Goal: Task Accomplishment & Management: Manage account settings

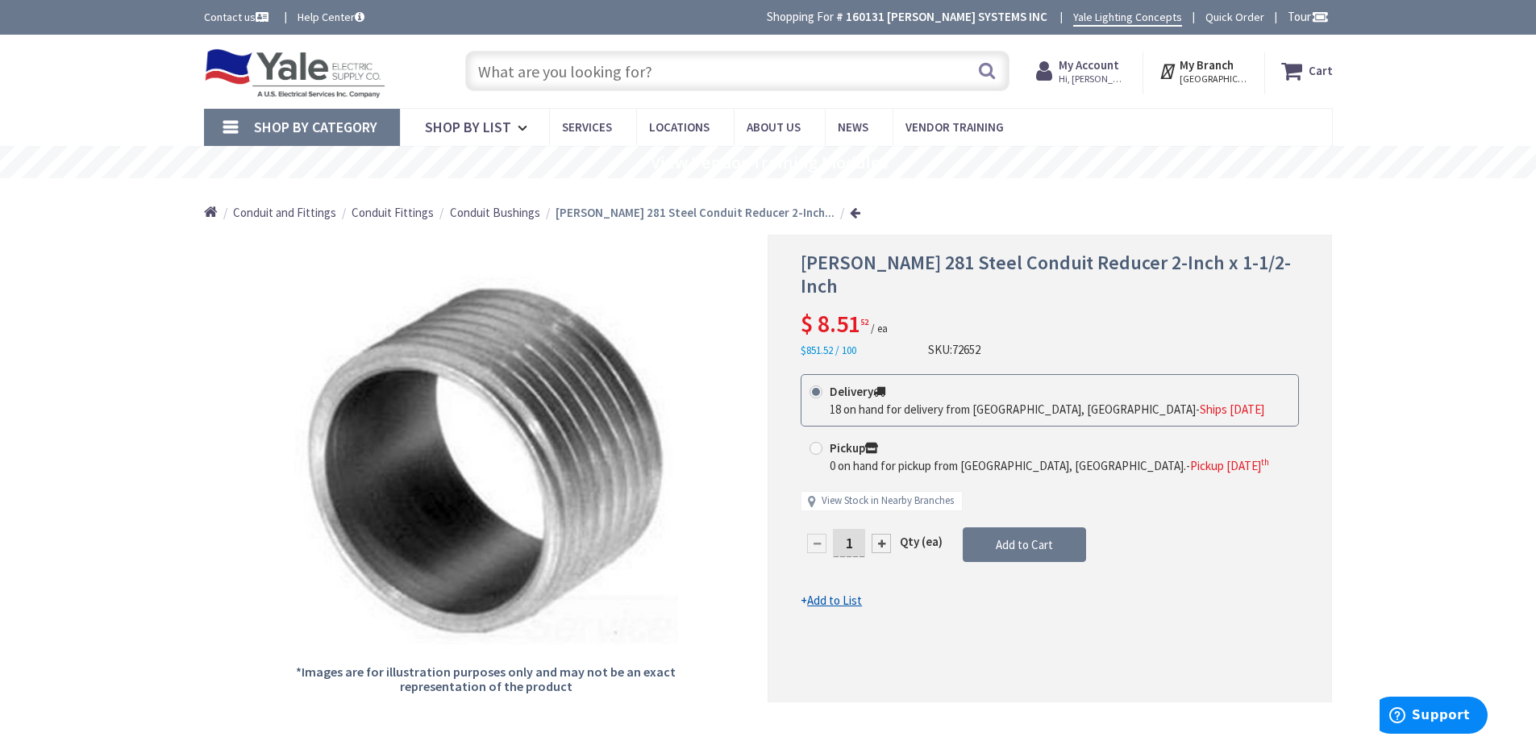
click at [1105, 75] on span "Hi, [PERSON_NAME]" at bounding box center [1092, 79] width 69 height 13
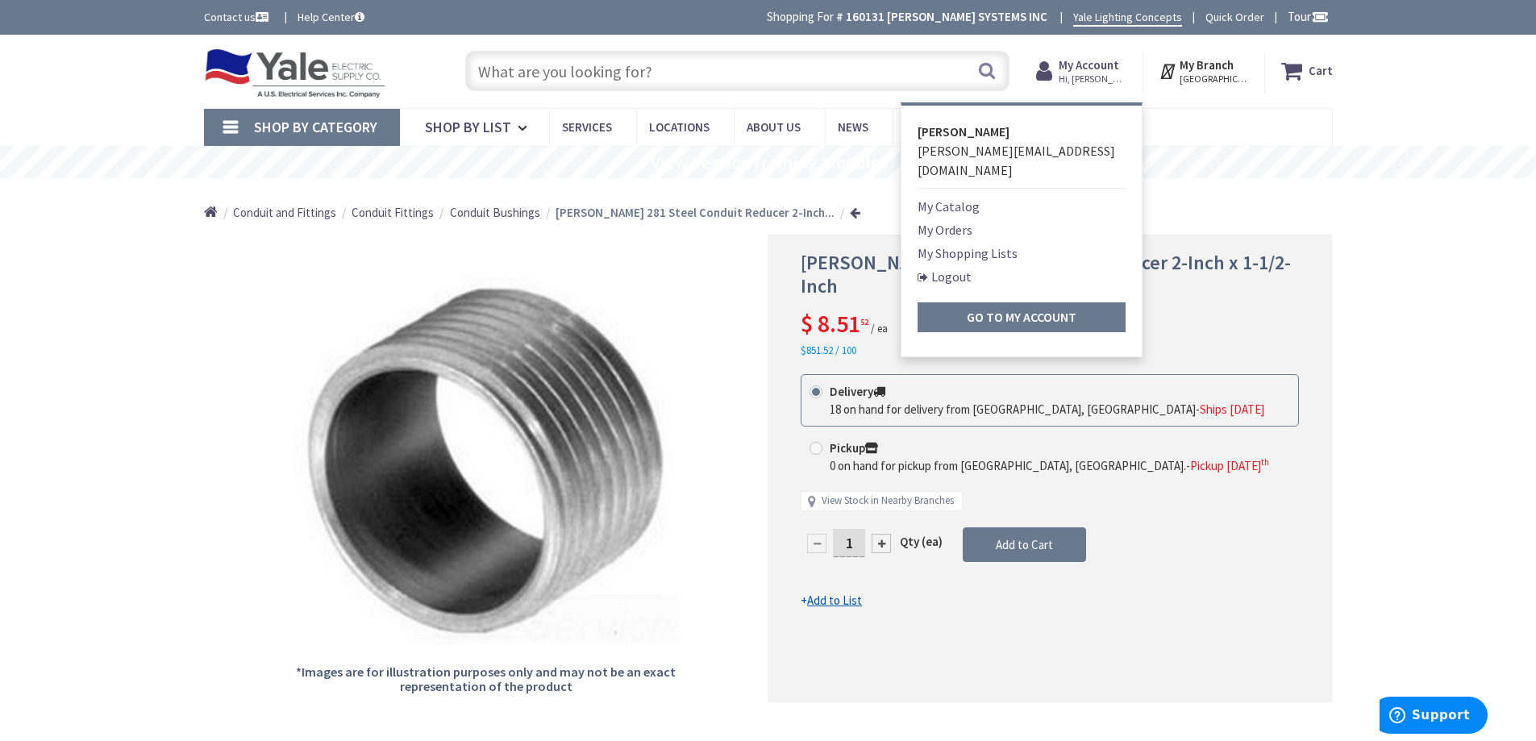
click at [956, 243] on link "My Shopping Lists" at bounding box center [967, 252] width 100 height 19
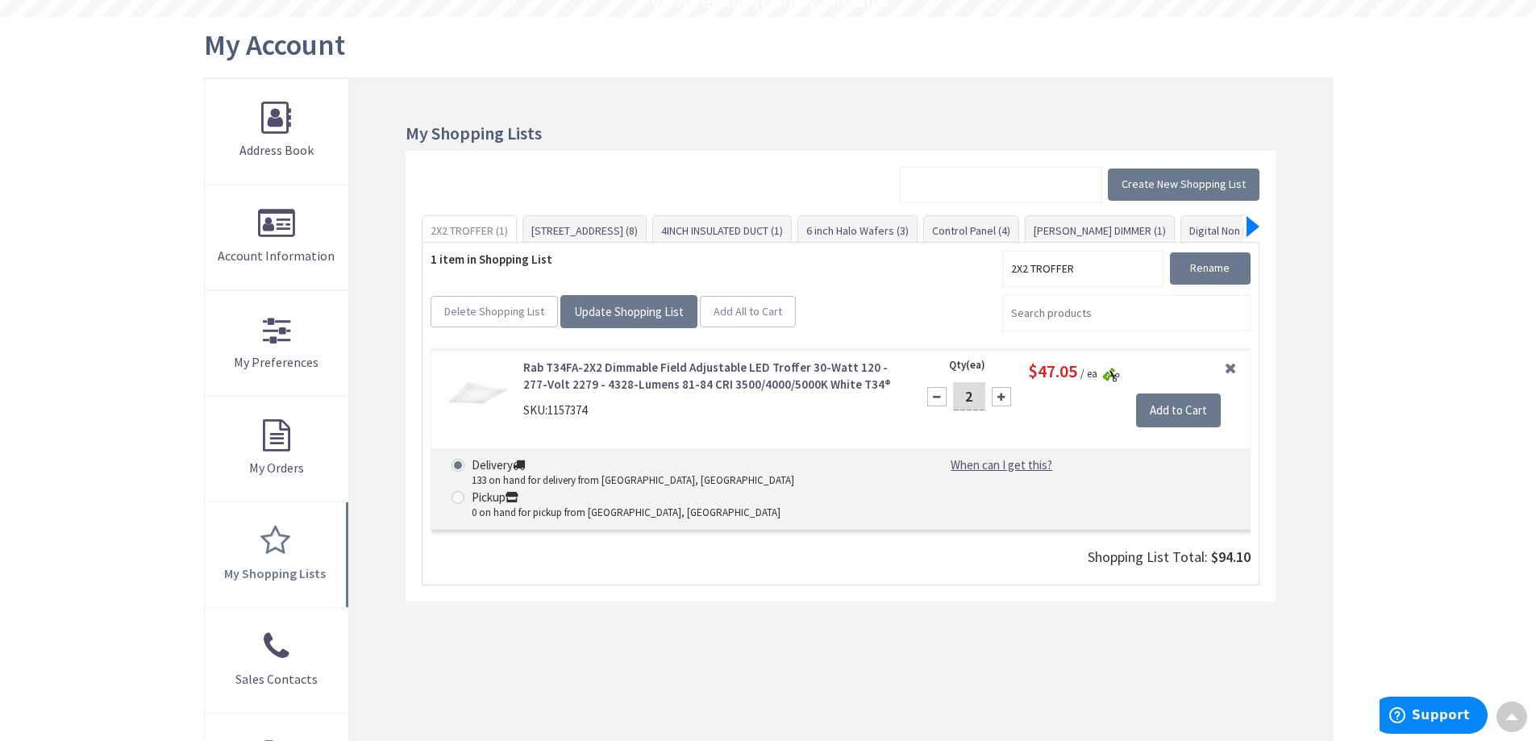
click at [1249, 228] on div at bounding box center [1252, 226] width 13 height 21
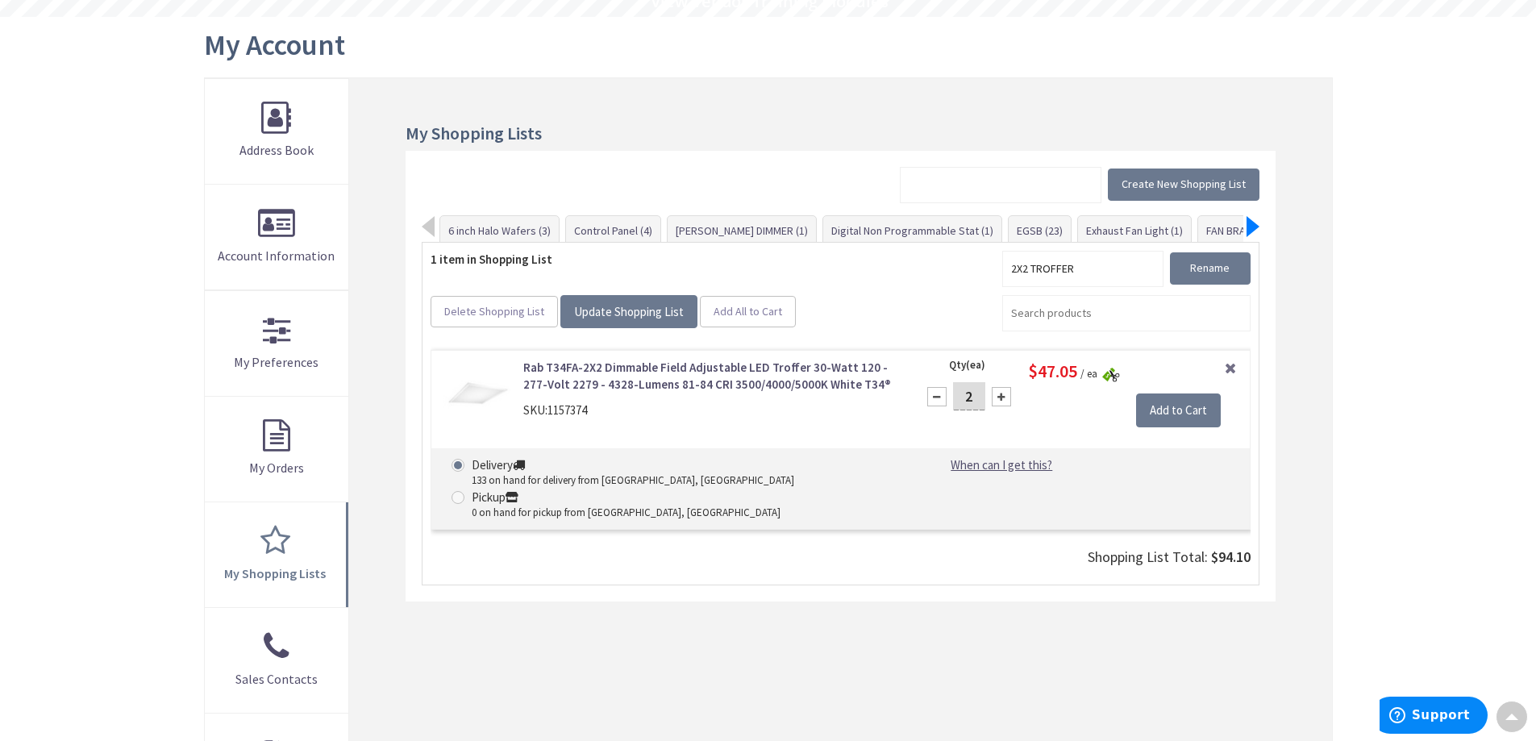
click at [1249, 228] on div at bounding box center [1252, 226] width 13 height 21
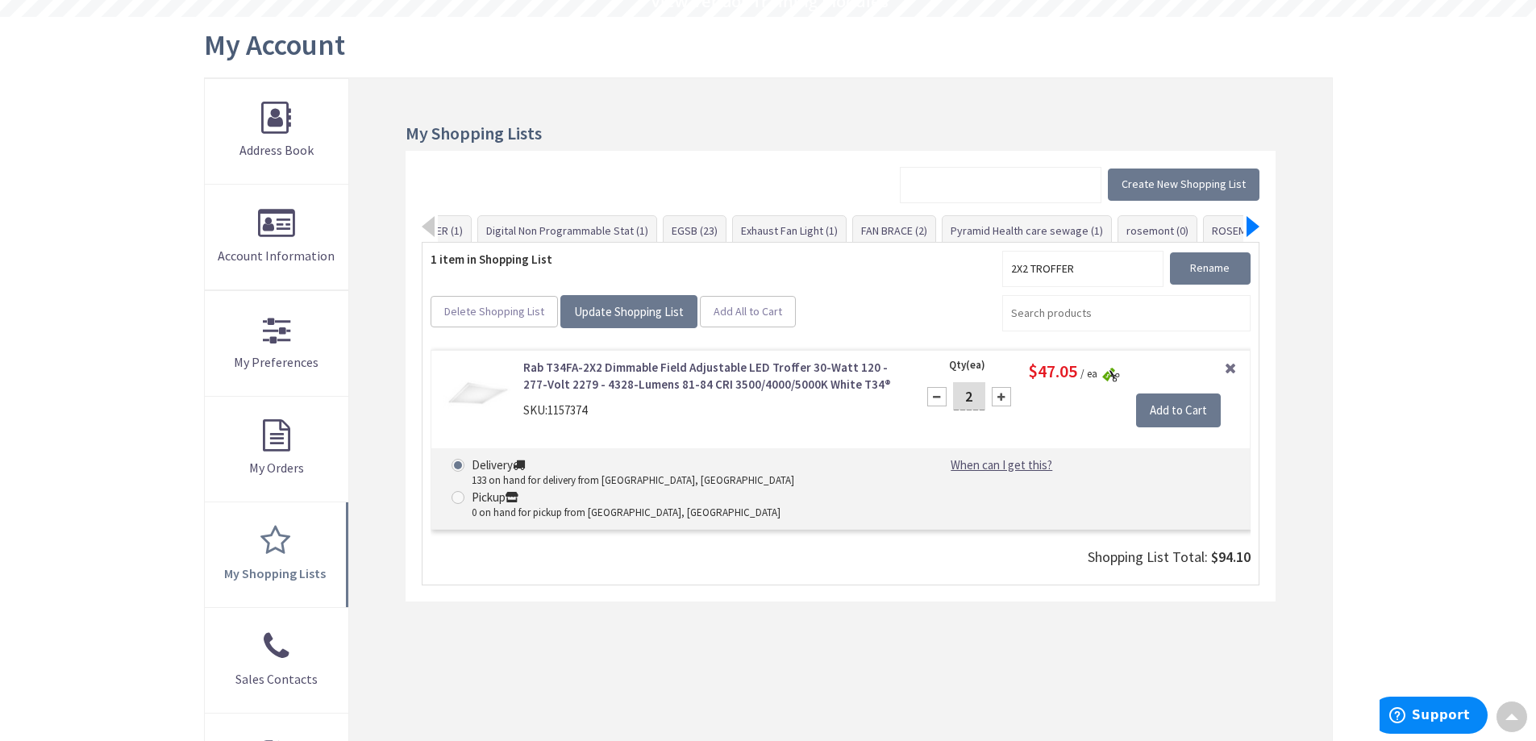
click at [1249, 228] on div at bounding box center [1252, 226] width 13 height 21
click at [432, 228] on div at bounding box center [428, 226] width 13 height 21
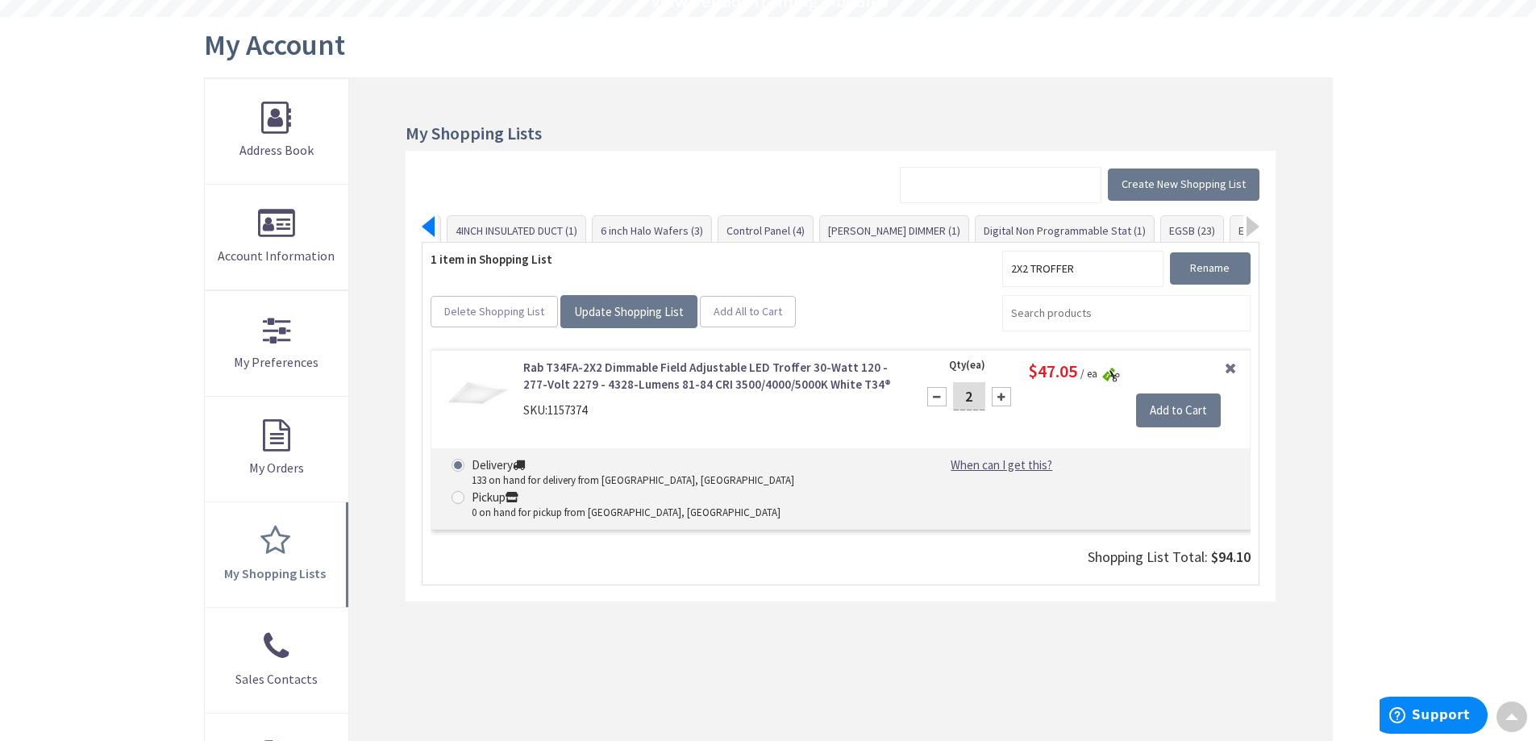
click at [432, 228] on div at bounding box center [428, 226] width 13 height 21
drag, startPoint x: 966, startPoint y: 231, endPoint x: 952, endPoint y: 229, distance: 14.7
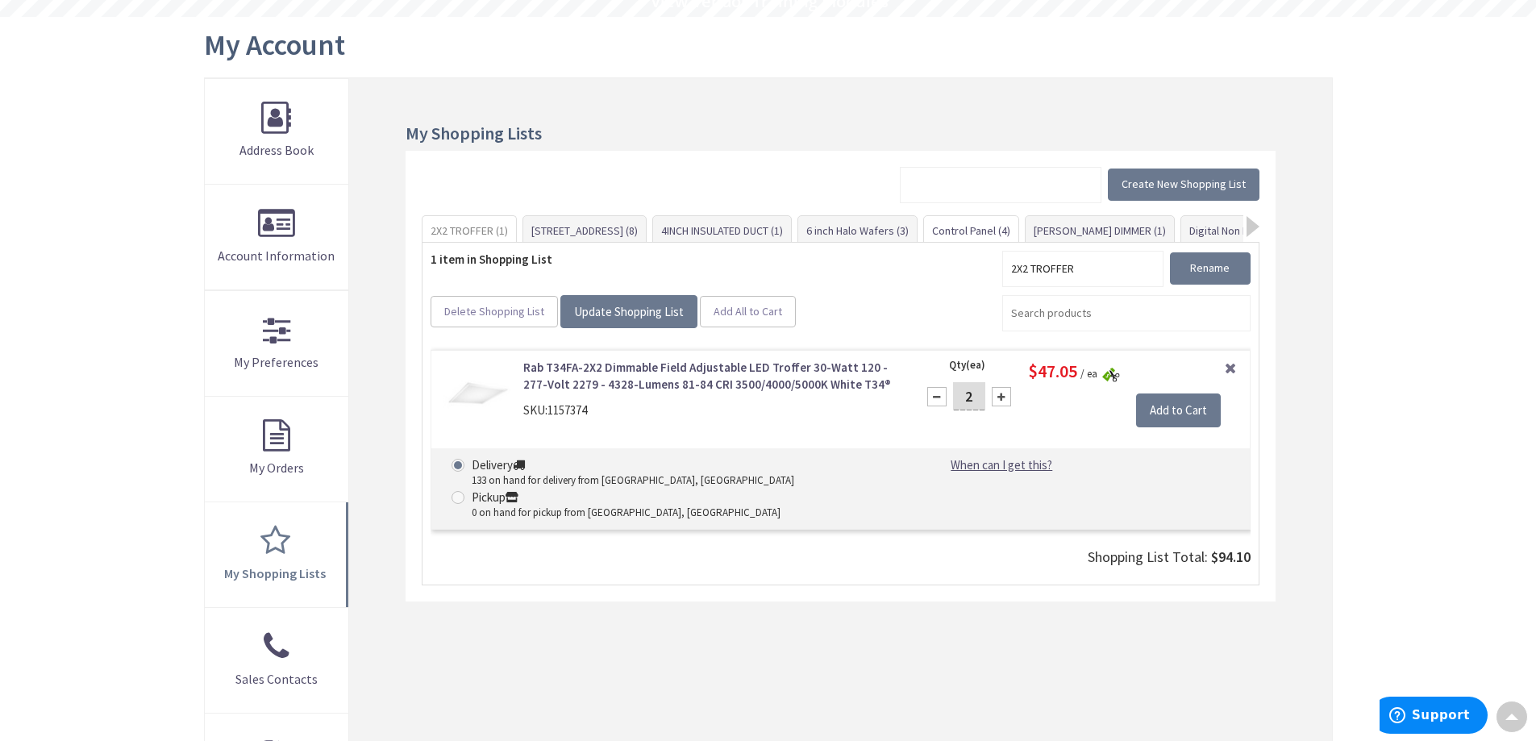
click at [952, 229] on link "Control Panel (4)" at bounding box center [971, 230] width 94 height 29
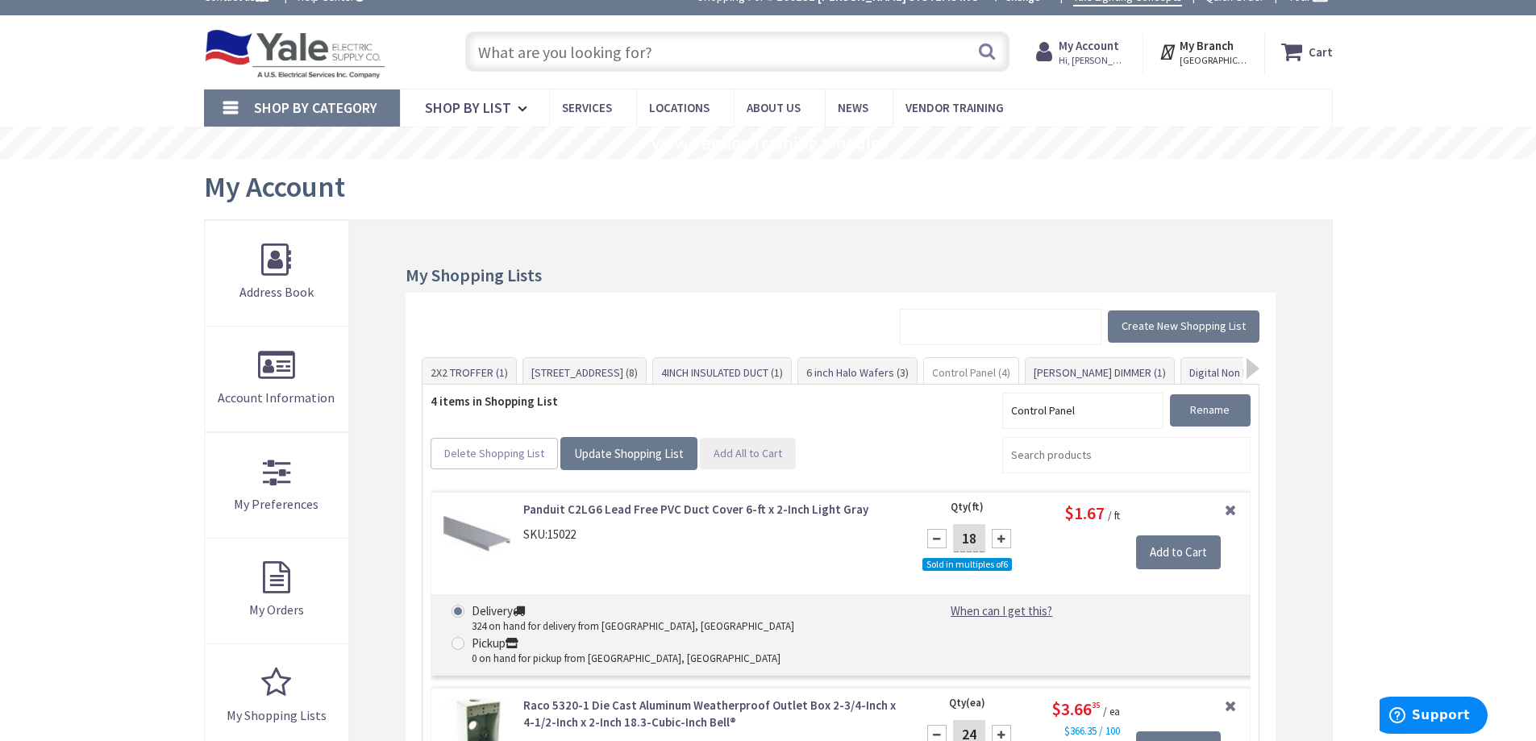
scroll to position [101, 0]
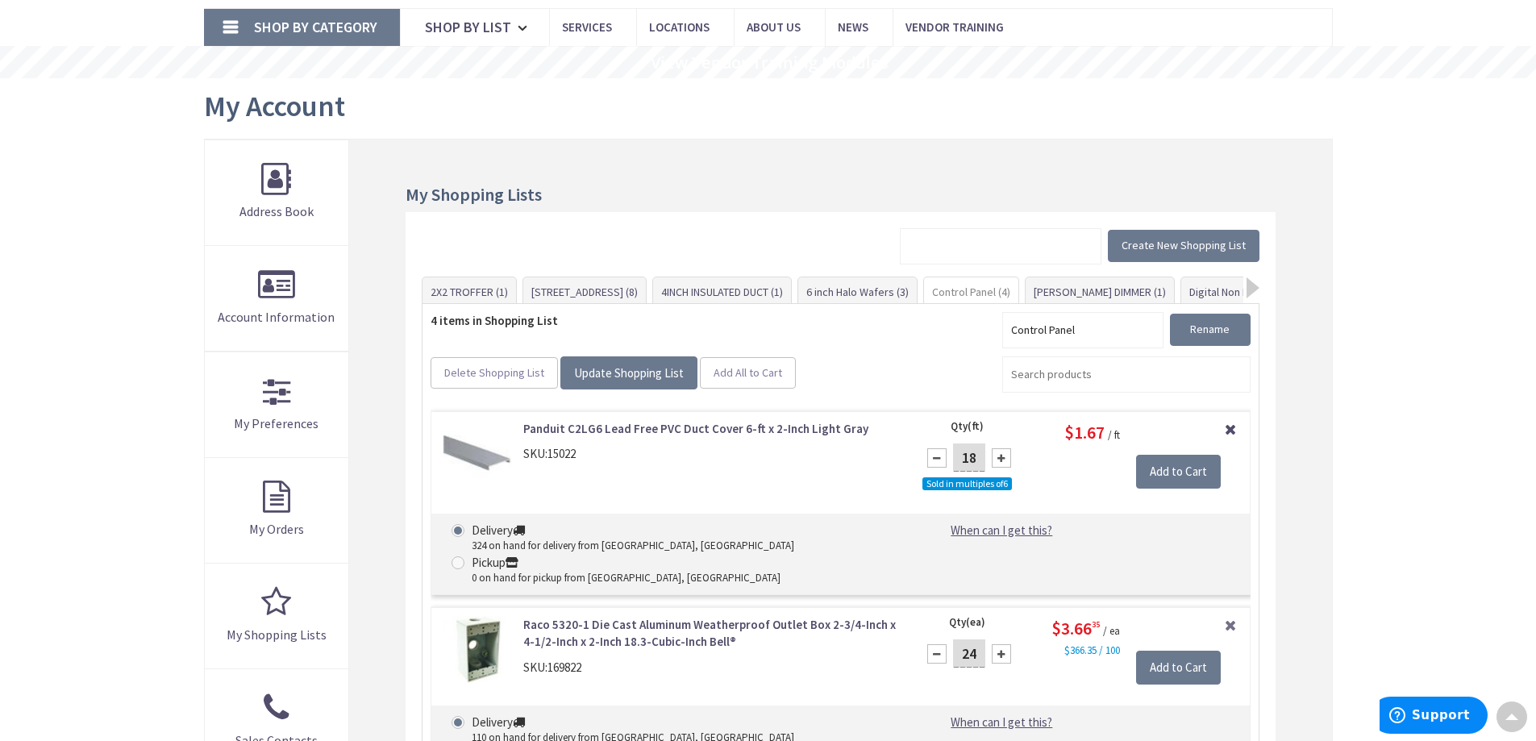
click at [1233, 428] on link "Remove Item" at bounding box center [1230, 427] width 15 height 15
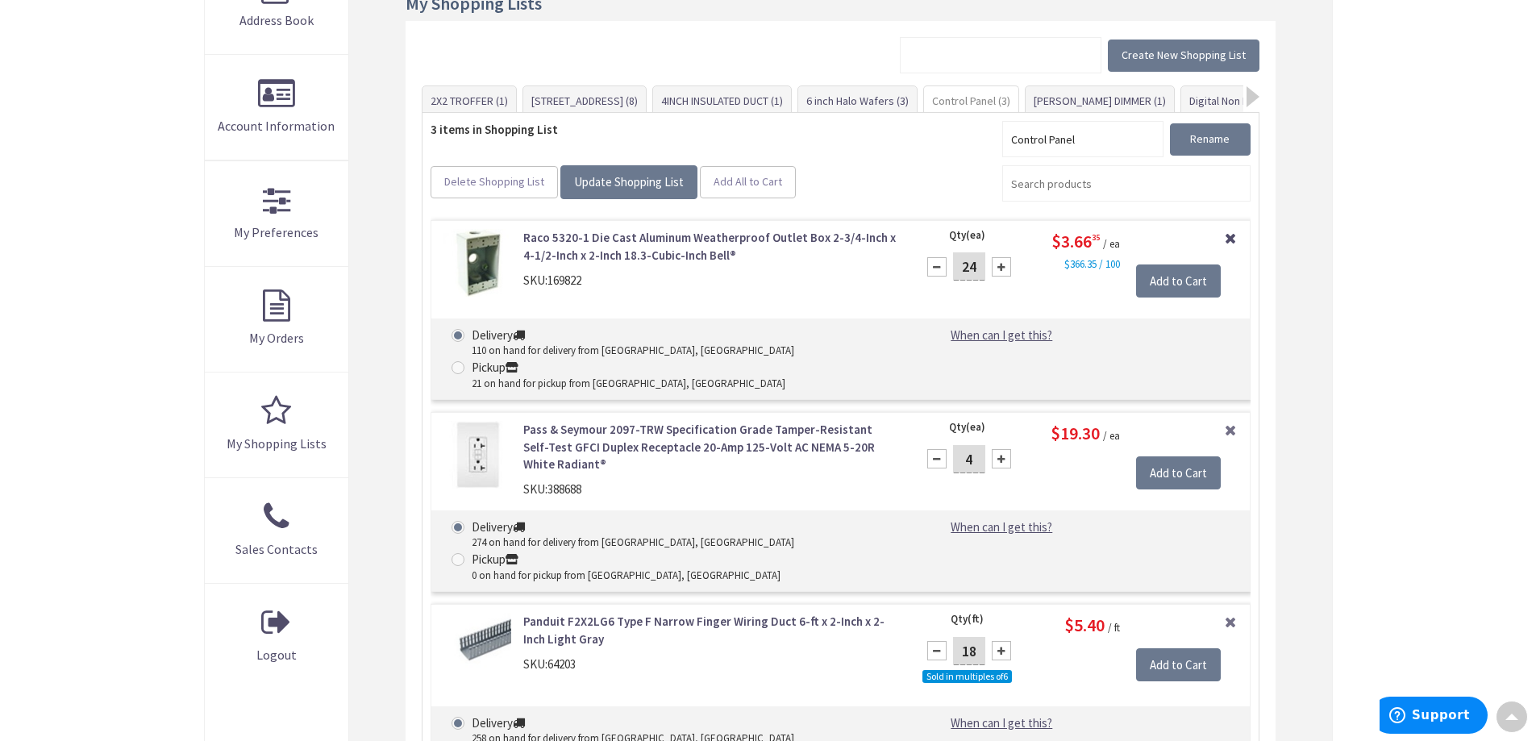
scroll to position [343, 0]
click at [1228, 239] on link "Remove Item" at bounding box center [1230, 235] width 15 height 15
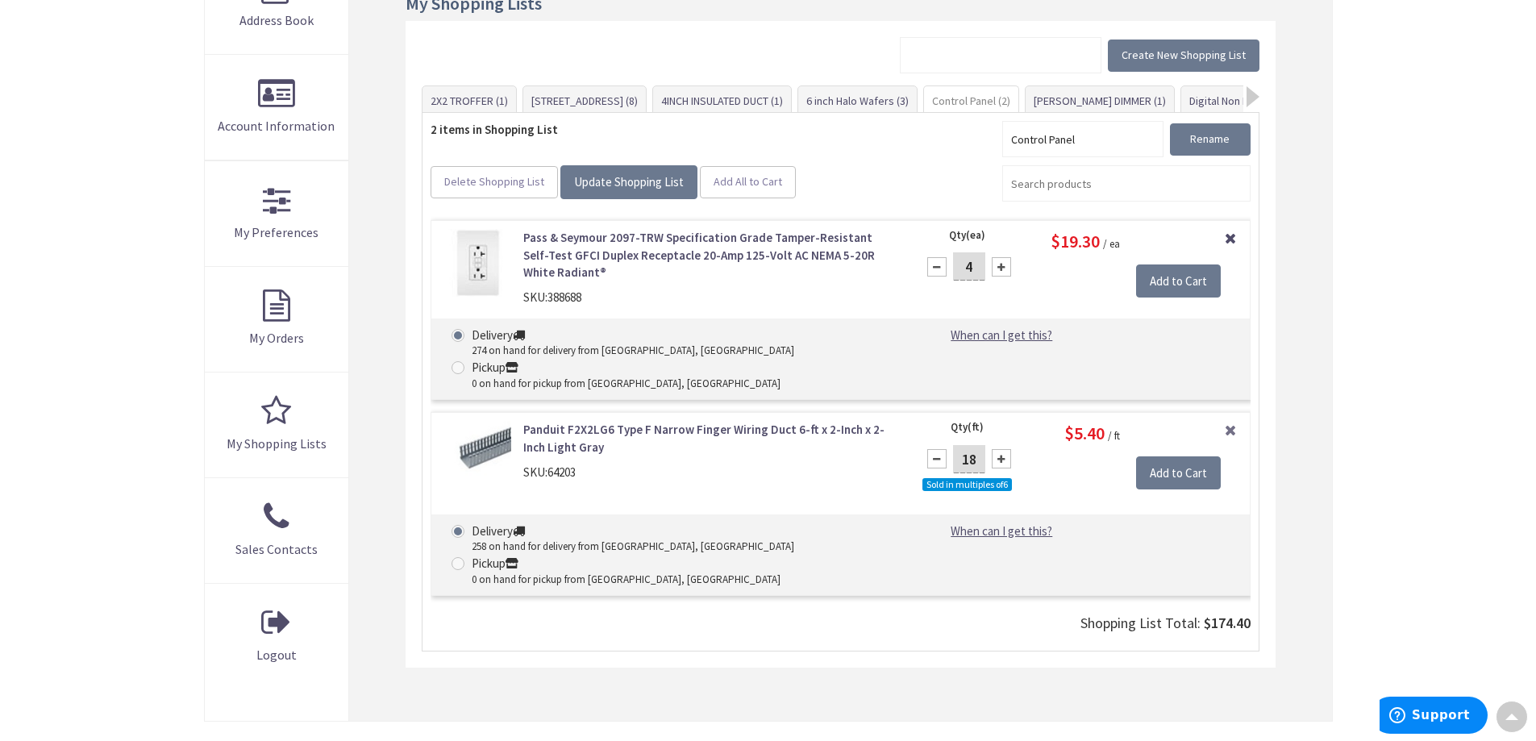
click at [1228, 239] on link "Remove Item" at bounding box center [1230, 236] width 15 height 15
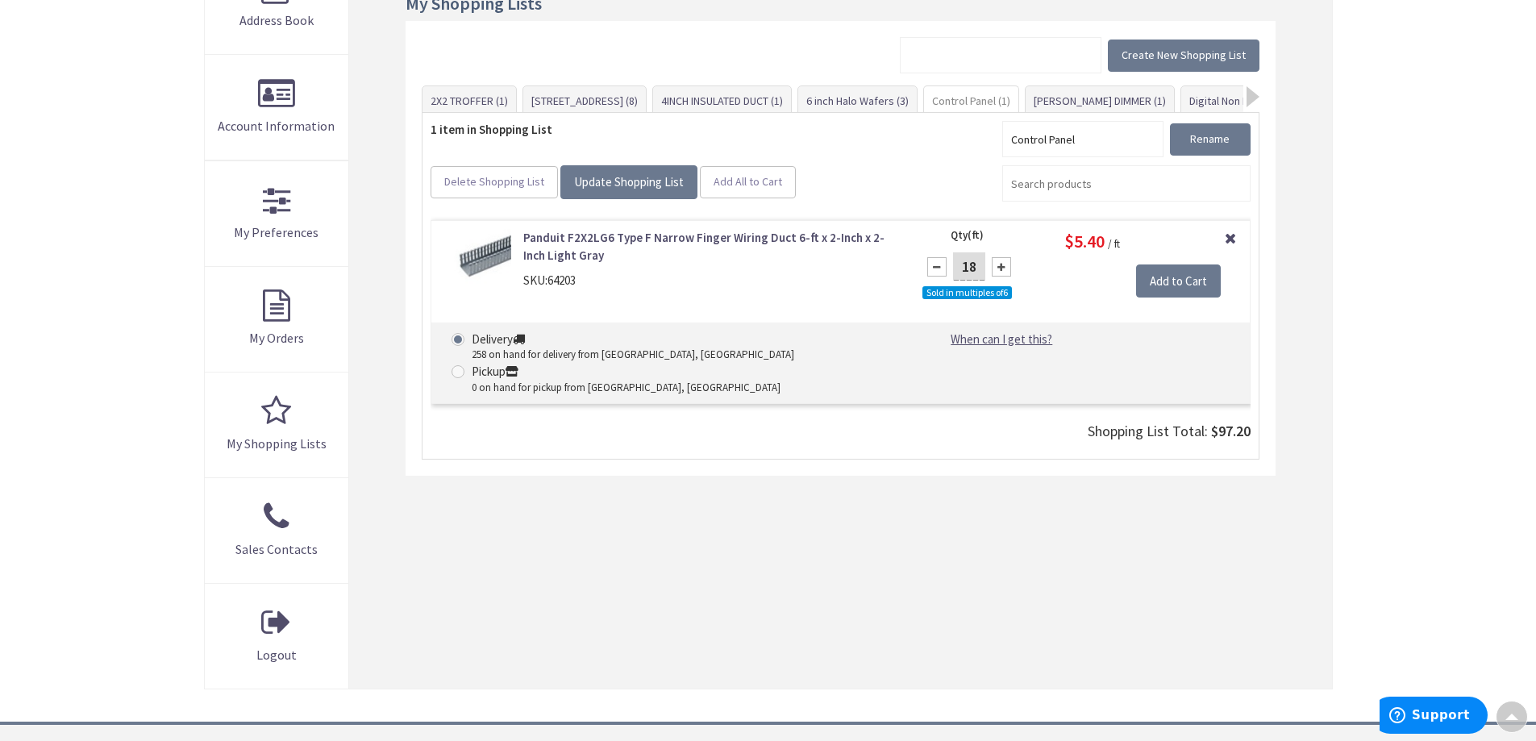
click at [1224, 238] on link "Remove Item" at bounding box center [1230, 236] width 15 height 15
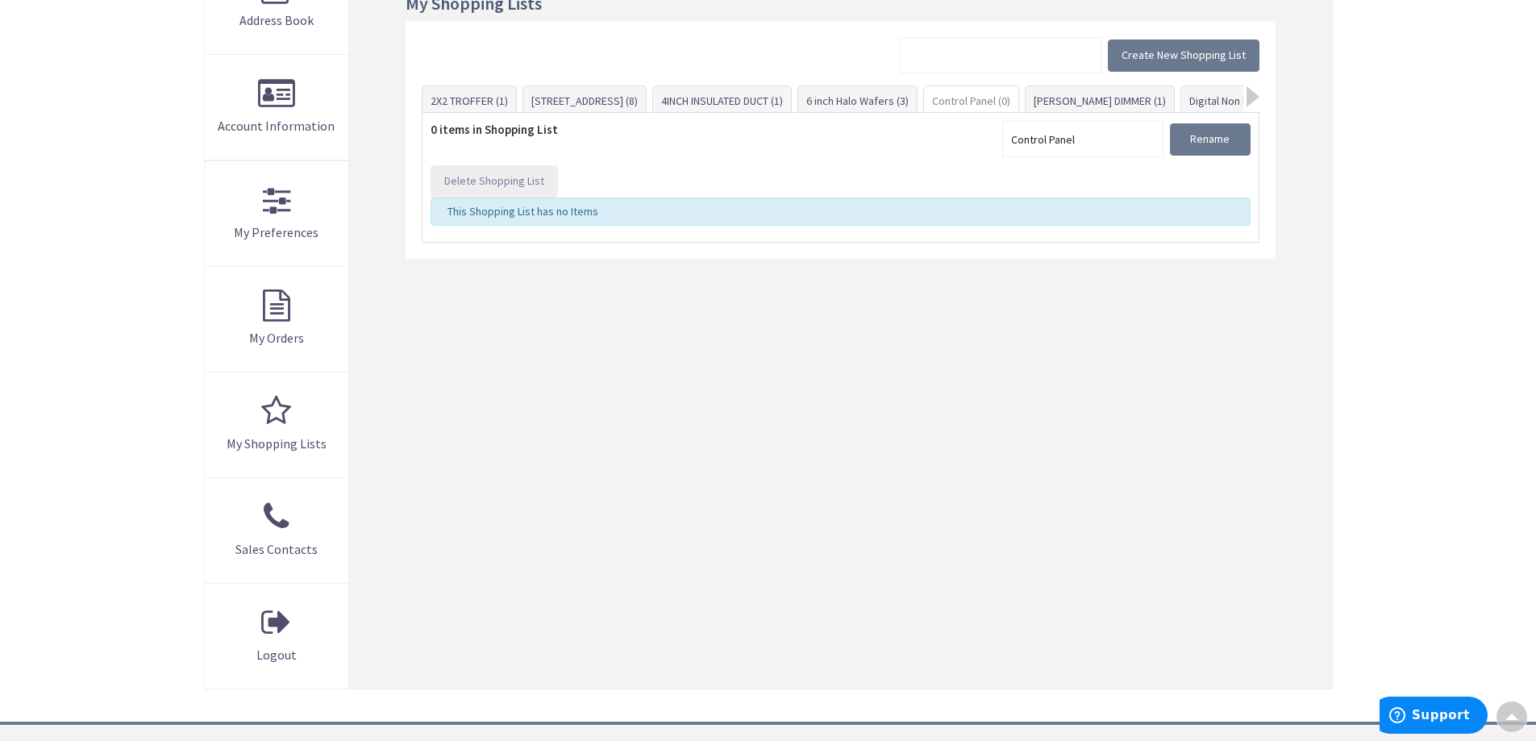
click at [476, 180] on span "Delete Shopping List" at bounding box center [494, 180] width 100 height 15
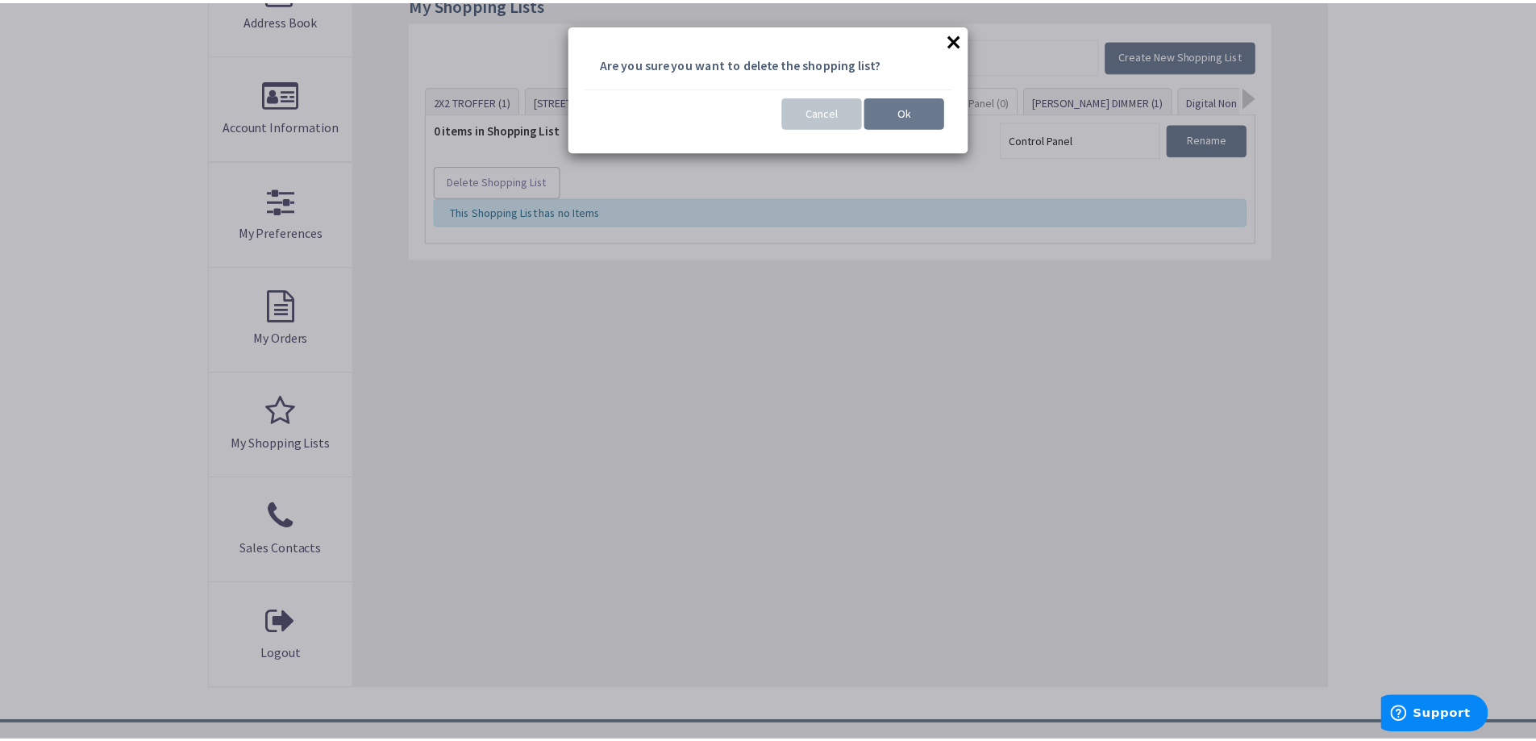
scroll to position [343, 0]
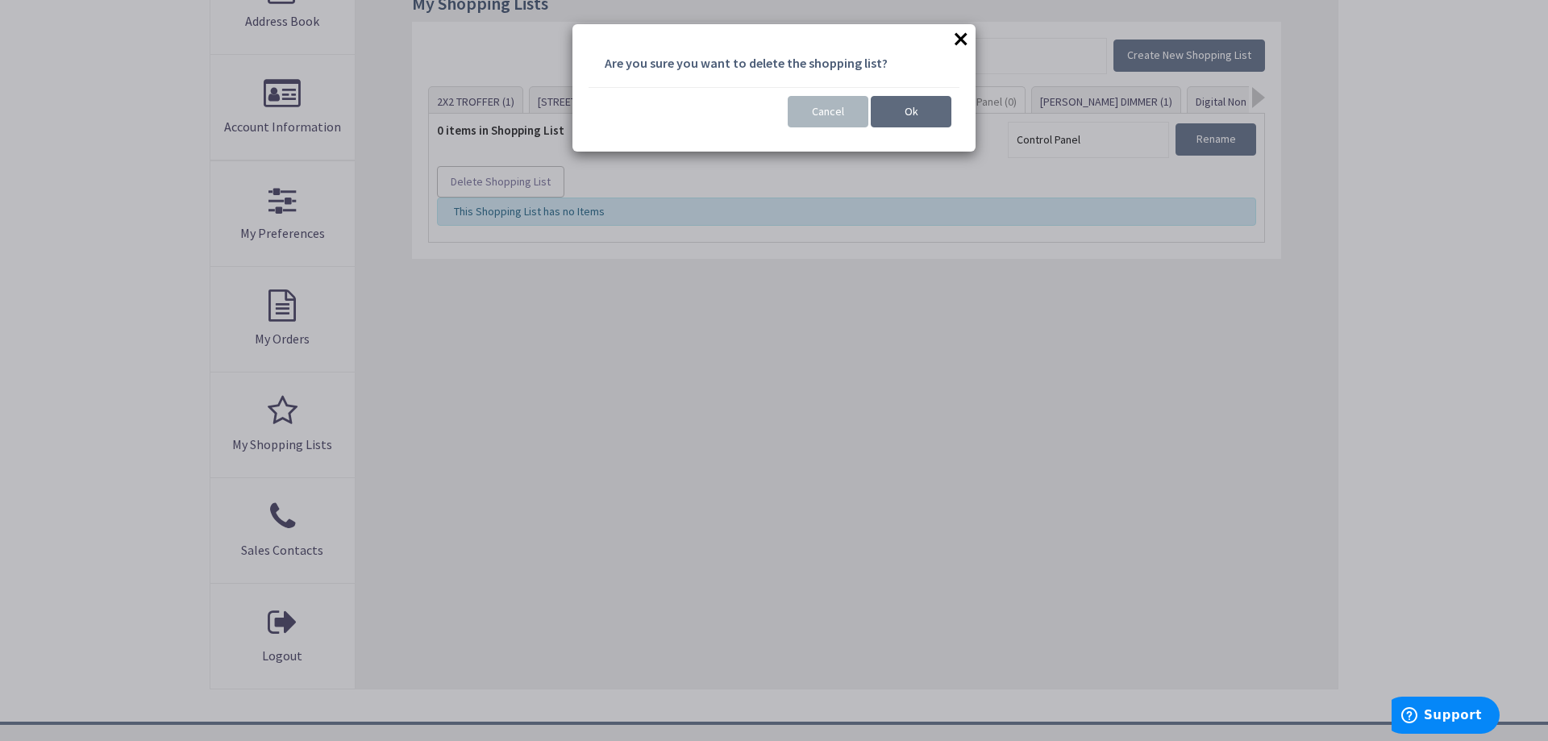
click at [921, 112] on button "Ok" at bounding box center [911, 112] width 81 height 32
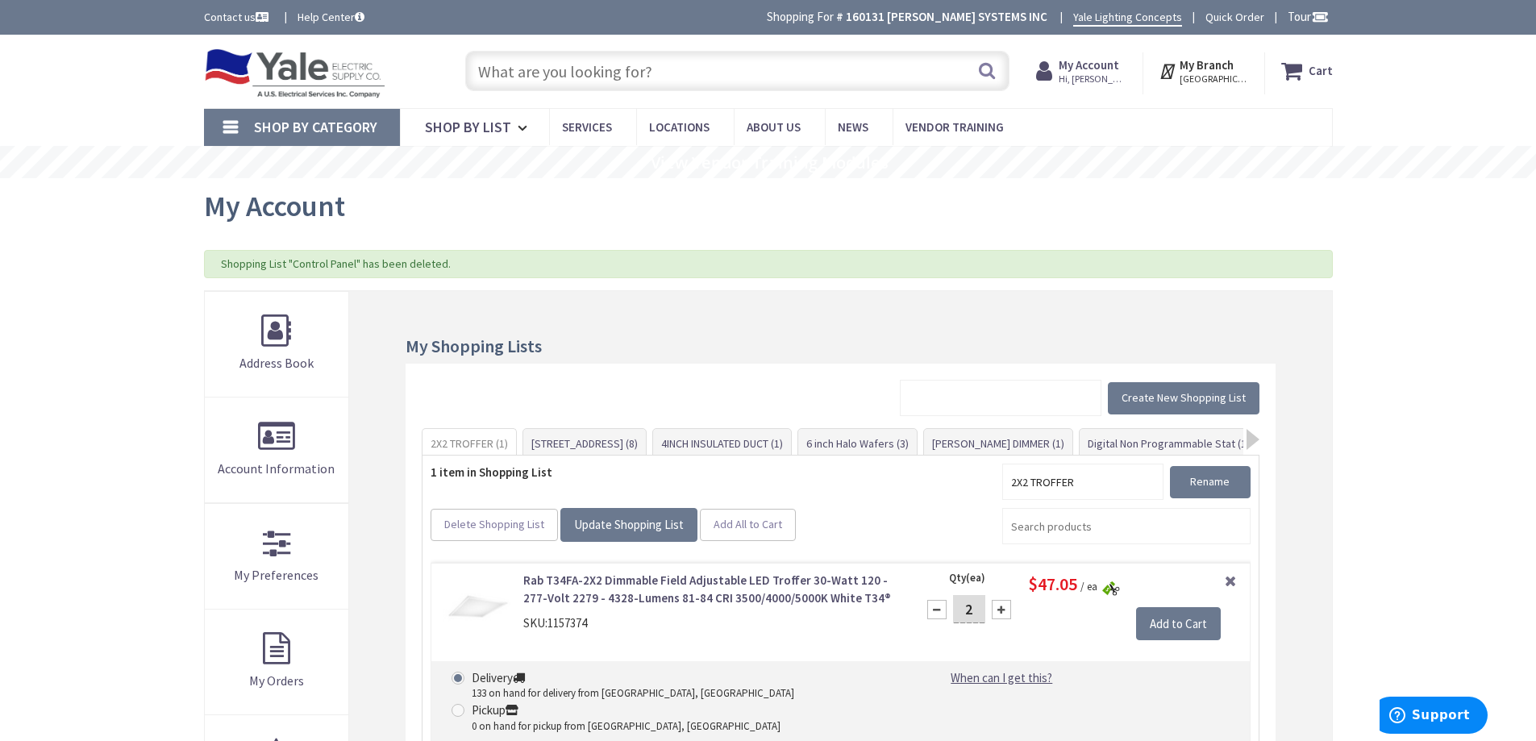
click at [1245, 439] on div "2X2 TROFFER (1) [STREET_ADDRESS] (8) 4INCH INSULATED DUCT (1) 6 inch Halo Wafer…" at bounding box center [840, 441] width 837 height 27
click at [1245, 439] on div "2X2 TROFFER (1) 3 center square (8) 4INCH INSULATED DUCT (1) 6 inch Halo Wafers…" at bounding box center [840, 443] width 837 height 27
click at [1250, 443] on div at bounding box center [1252, 440] width 13 height 21
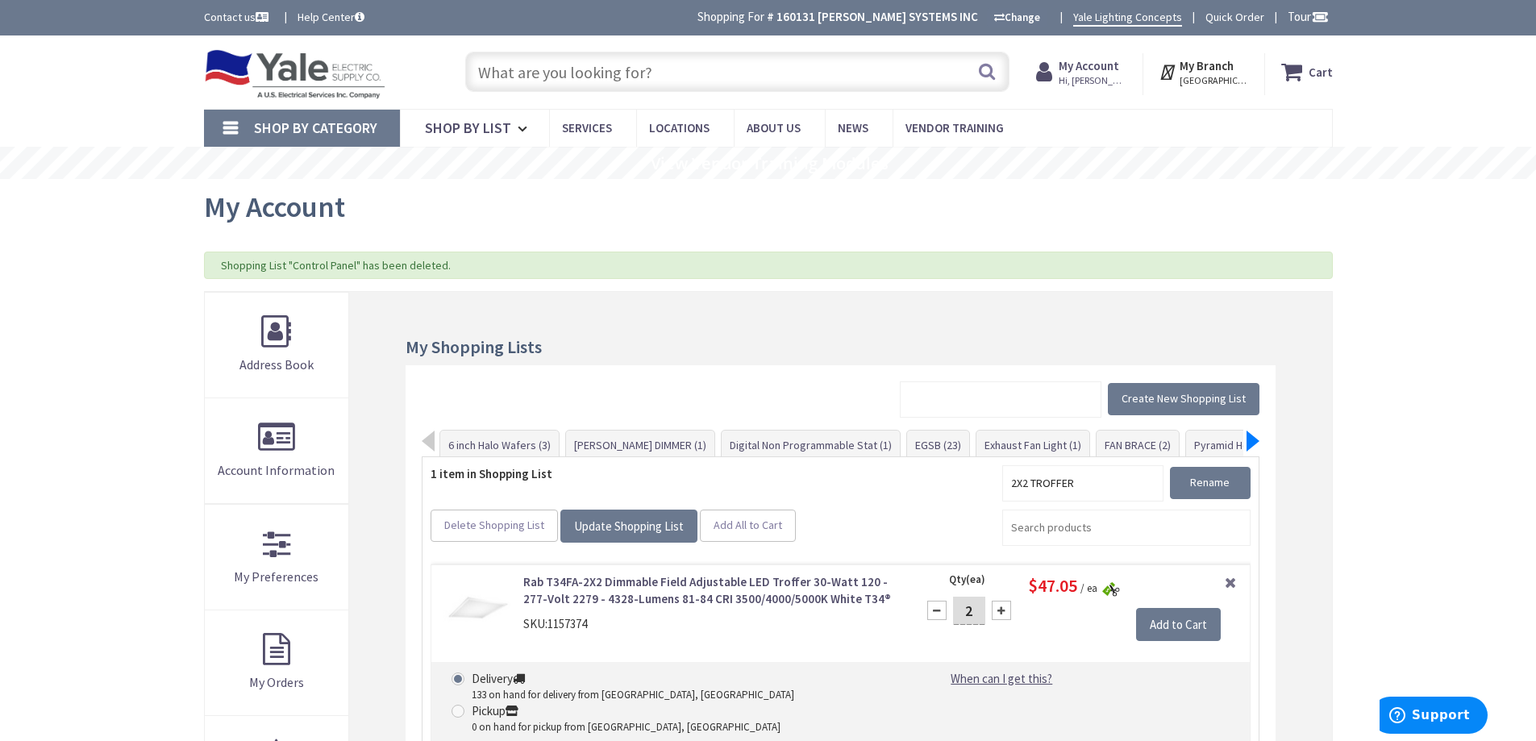
click at [1250, 443] on div at bounding box center [1252, 440] width 13 height 21
click at [1020, 445] on link "ROSEMONT (50)" at bounding box center [1065, 444] width 91 height 29
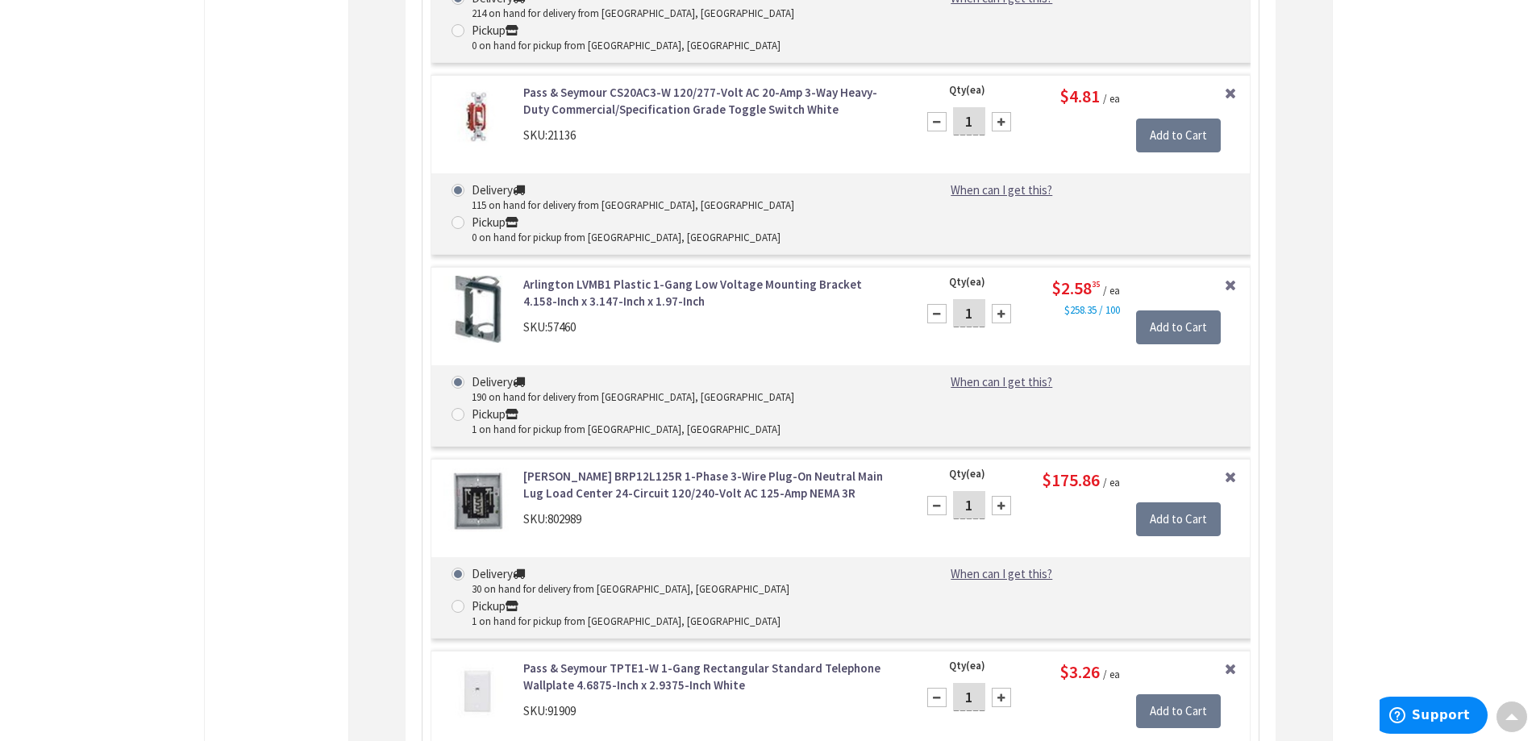
scroll to position [6291, 0]
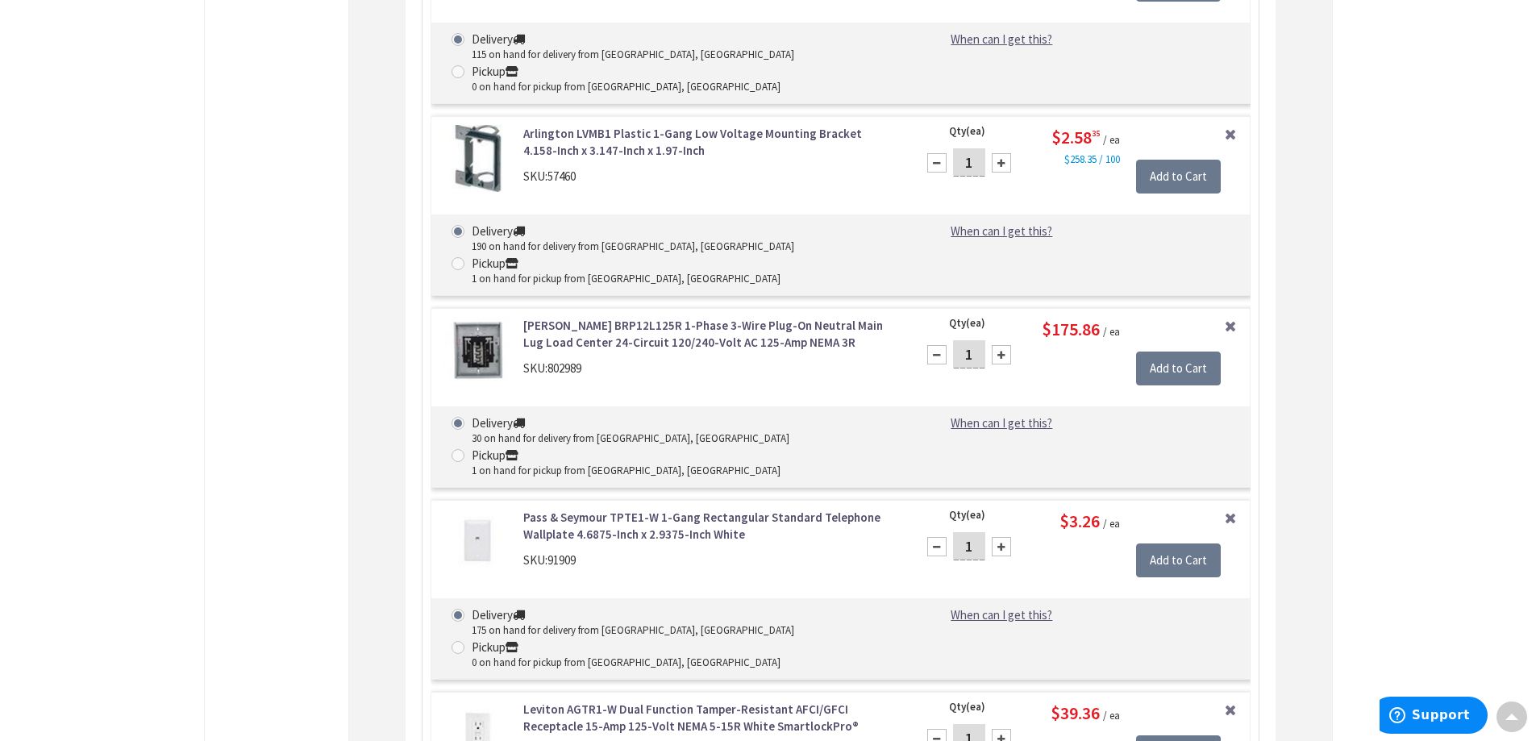
drag, startPoint x: 629, startPoint y: 443, endPoint x: 551, endPoint y: 443, distance: 77.4
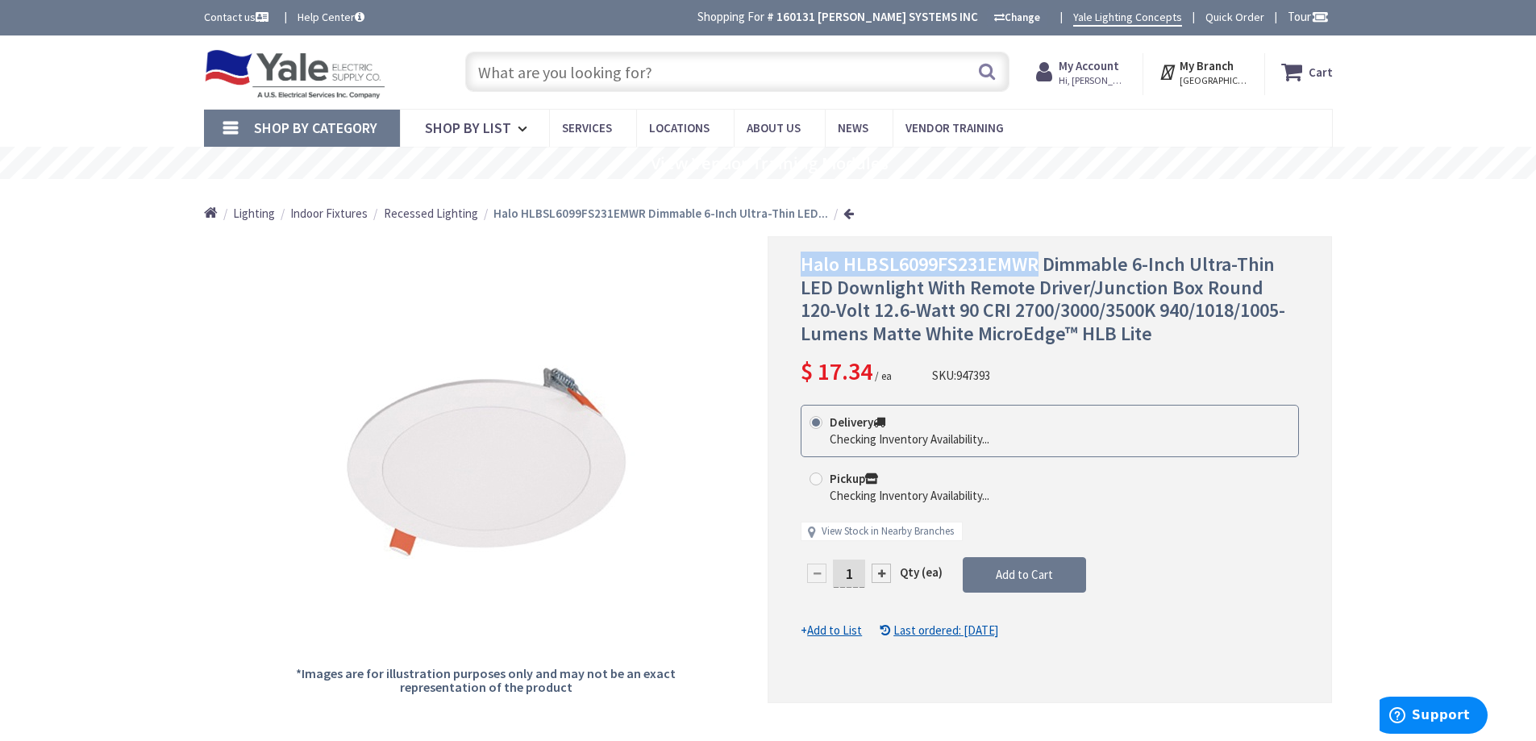
drag, startPoint x: 796, startPoint y: 260, endPoint x: 1037, endPoint y: 259, distance: 241.8
click at [1037, 259] on div "Halo HLBSL6099FS231EMWR Dimmable 6-Inch Ultra-Thin LED Downlight With Remote Dr…" at bounding box center [1049, 469] width 564 height 467
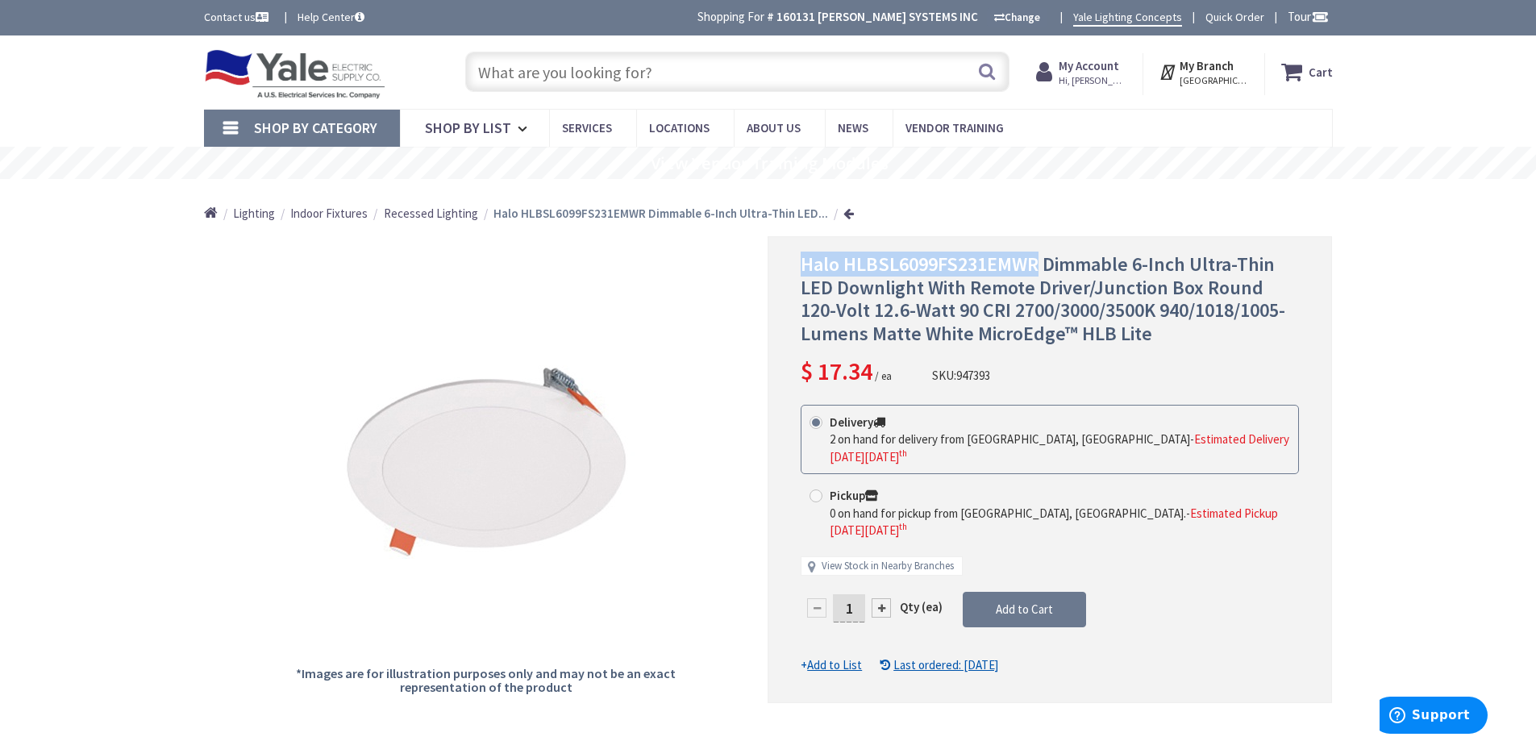
copy span "Halo HLBSL6099FS231EMWR"
